Goal: Transaction & Acquisition: Purchase product/service

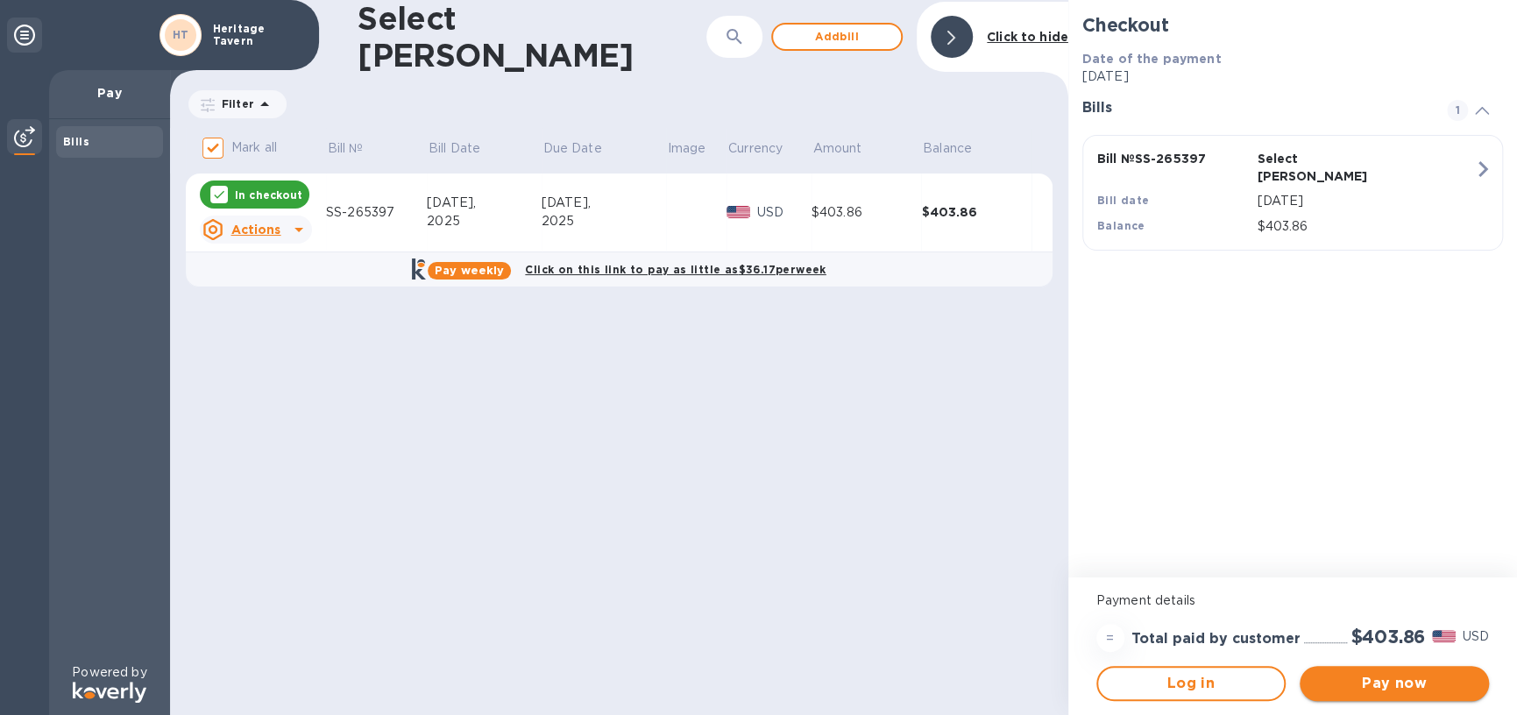
click at [1354, 682] on span "Pay now" at bounding box center [1394, 683] width 161 height 21
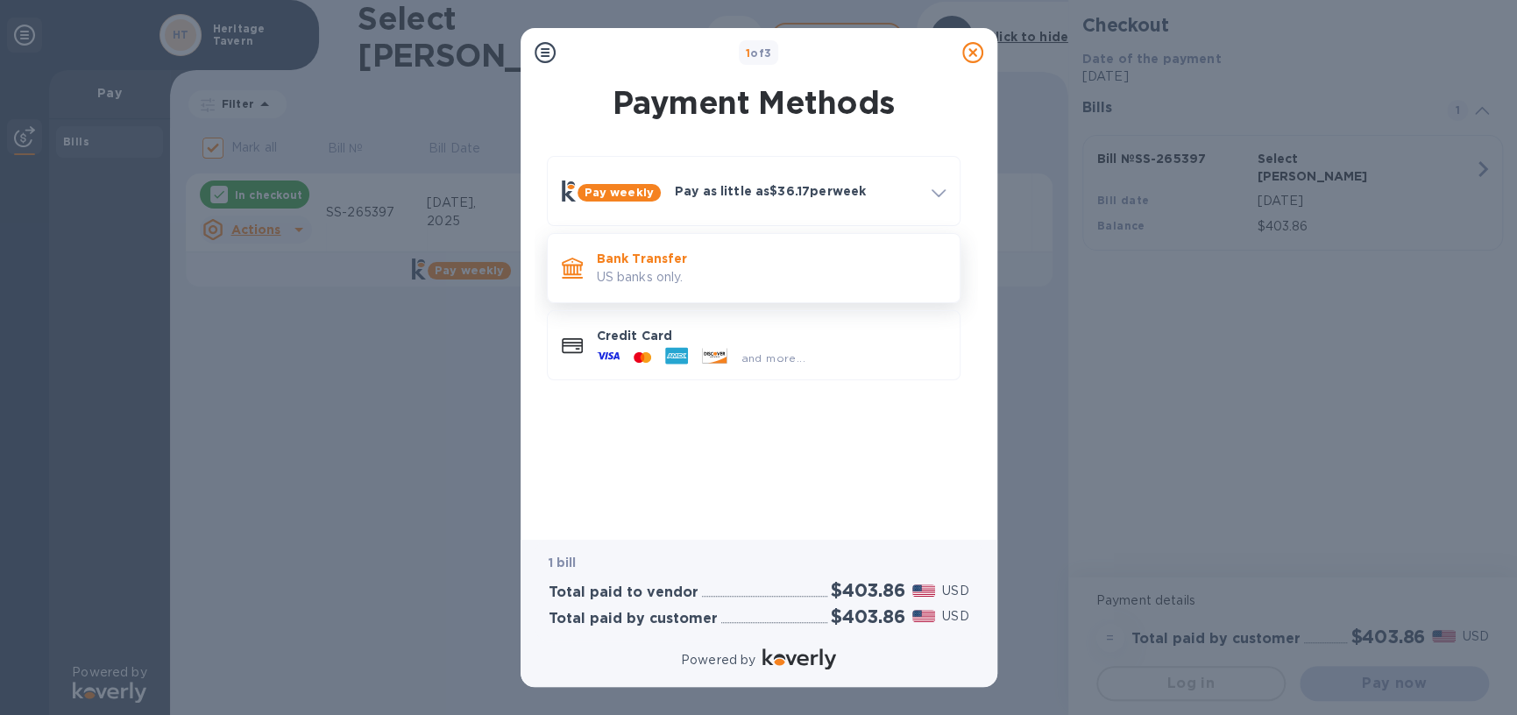
click at [770, 277] on p "US banks only." at bounding box center [771, 277] width 349 height 18
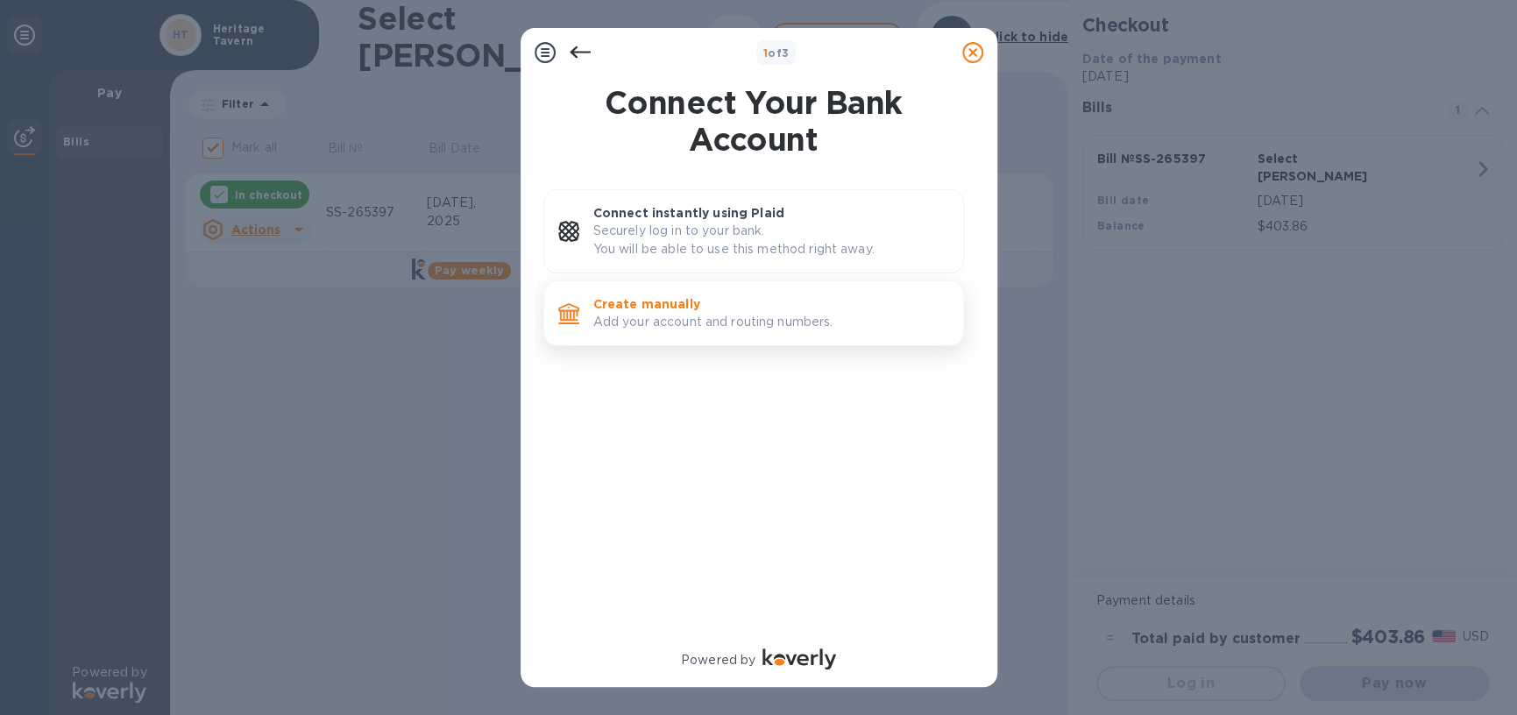
click at [736, 325] on p "Add your account and routing numbers." at bounding box center [771, 322] width 356 height 18
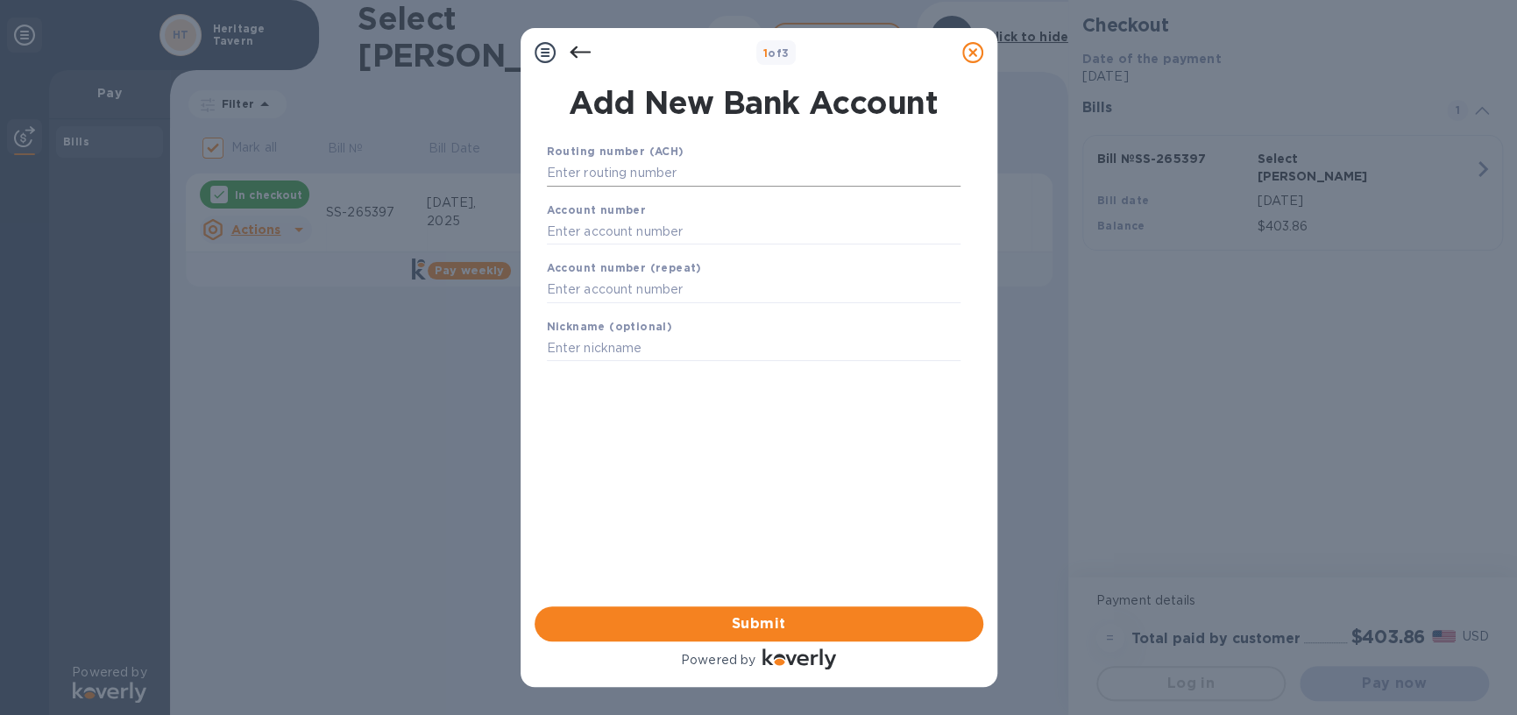
click at [656, 172] on input "text" at bounding box center [754, 173] width 414 height 26
type input "075000022"
click at [737, 260] on input "text" at bounding box center [754, 253] width 414 height 26
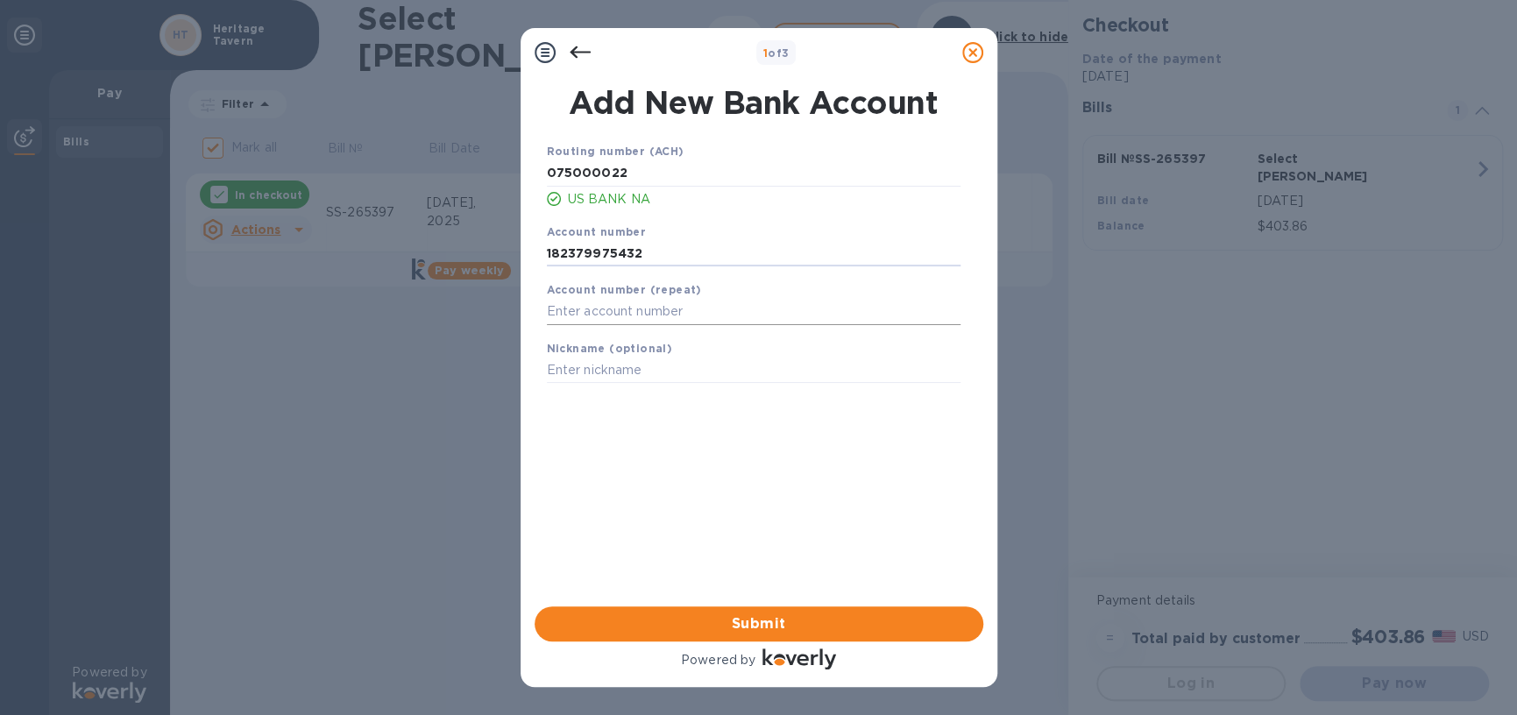
type input "182379975432"
click at [679, 315] on input "text" at bounding box center [754, 312] width 414 height 26
type input "182379975432"
click at [734, 619] on span "Submit" at bounding box center [759, 623] width 421 height 21
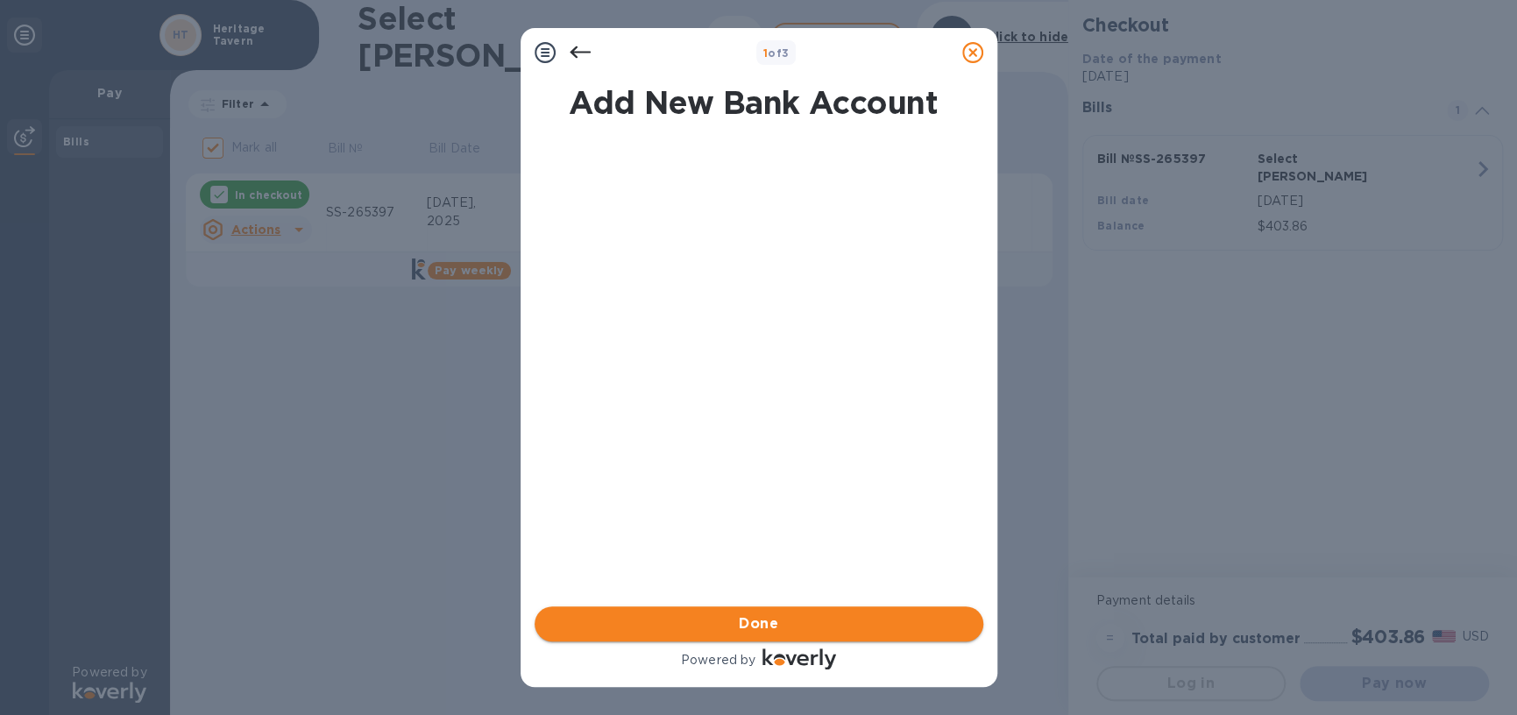
click at [854, 620] on span "Done" at bounding box center [759, 623] width 421 height 21
